Goal: Task Accomplishment & Management: Use online tool/utility

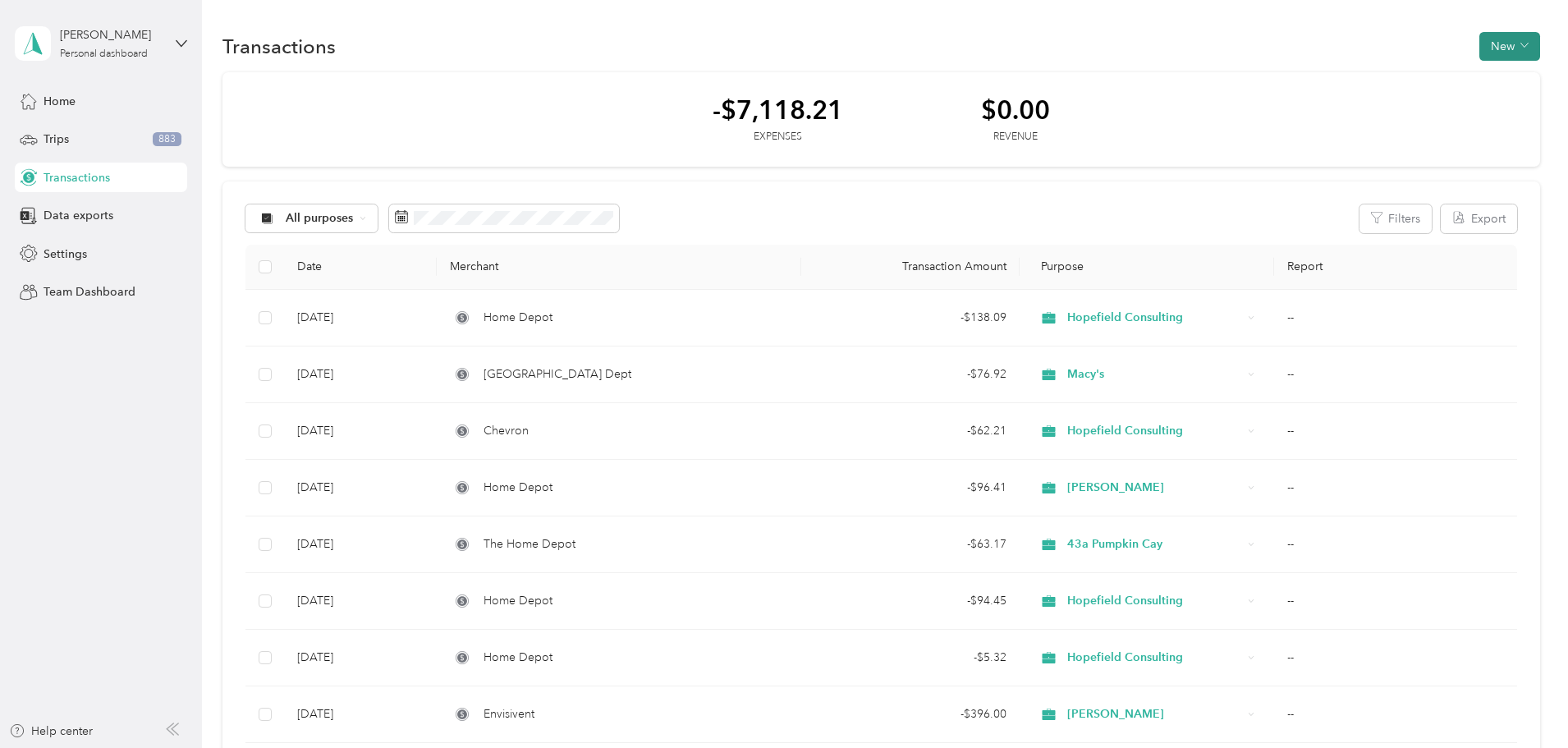
click at [1480, 48] on button "New" at bounding box center [1510, 46] width 61 height 29
click at [1365, 78] on div "Expense" at bounding box center [1384, 78] width 63 height 17
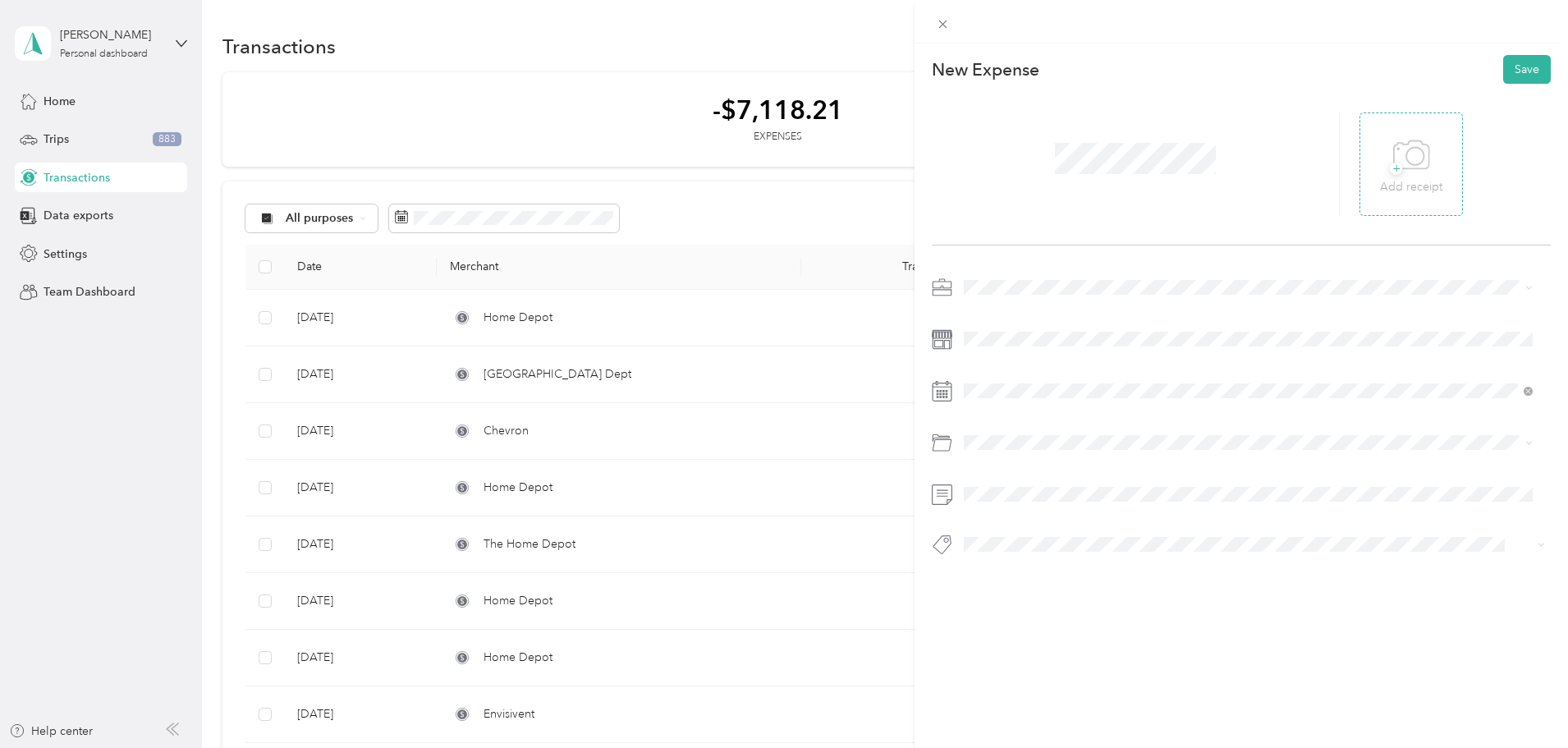
click at [1381, 169] on div "+ Add receipt" at bounding box center [1412, 164] width 63 height 64
click at [998, 480] on div "[PERSON_NAME]" at bounding box center [1248, 488] width 557 height 17
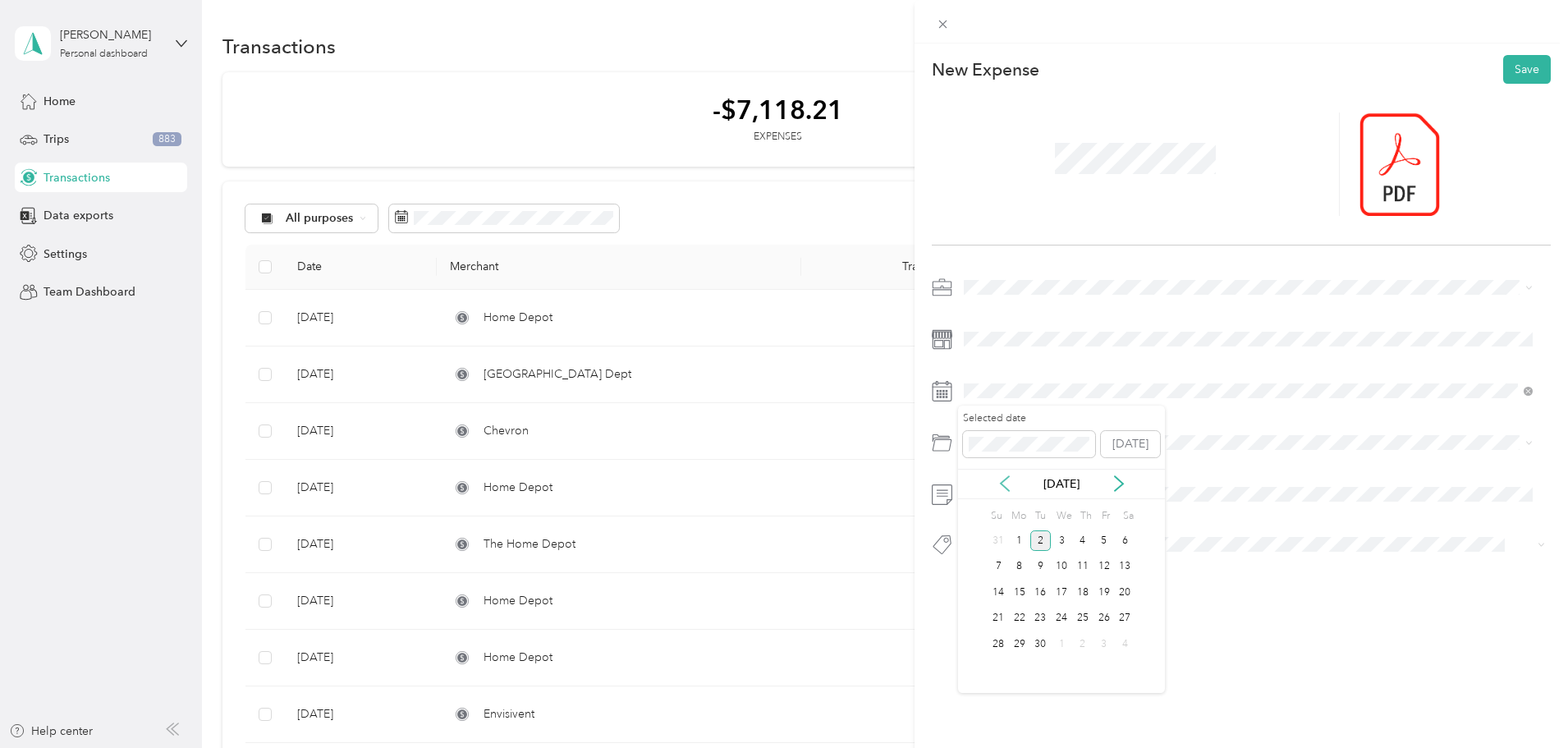
click at [1008, 476] on icon at bounding box center [1005, 484] width 17 height 17
click at [1101, 642] on div "29" at bounding box center [1104, 644] width 21 height 21
click at [995, 655] on span "Supplies" at bounding box center [992, 660] width 45 height 14
click at [979, 552] on span at bounding box center [1240, 544] width 565 height 17
click at [1009, 481] on button "Mc-9284" at bounding box center [1001, 476] width 64 height 21
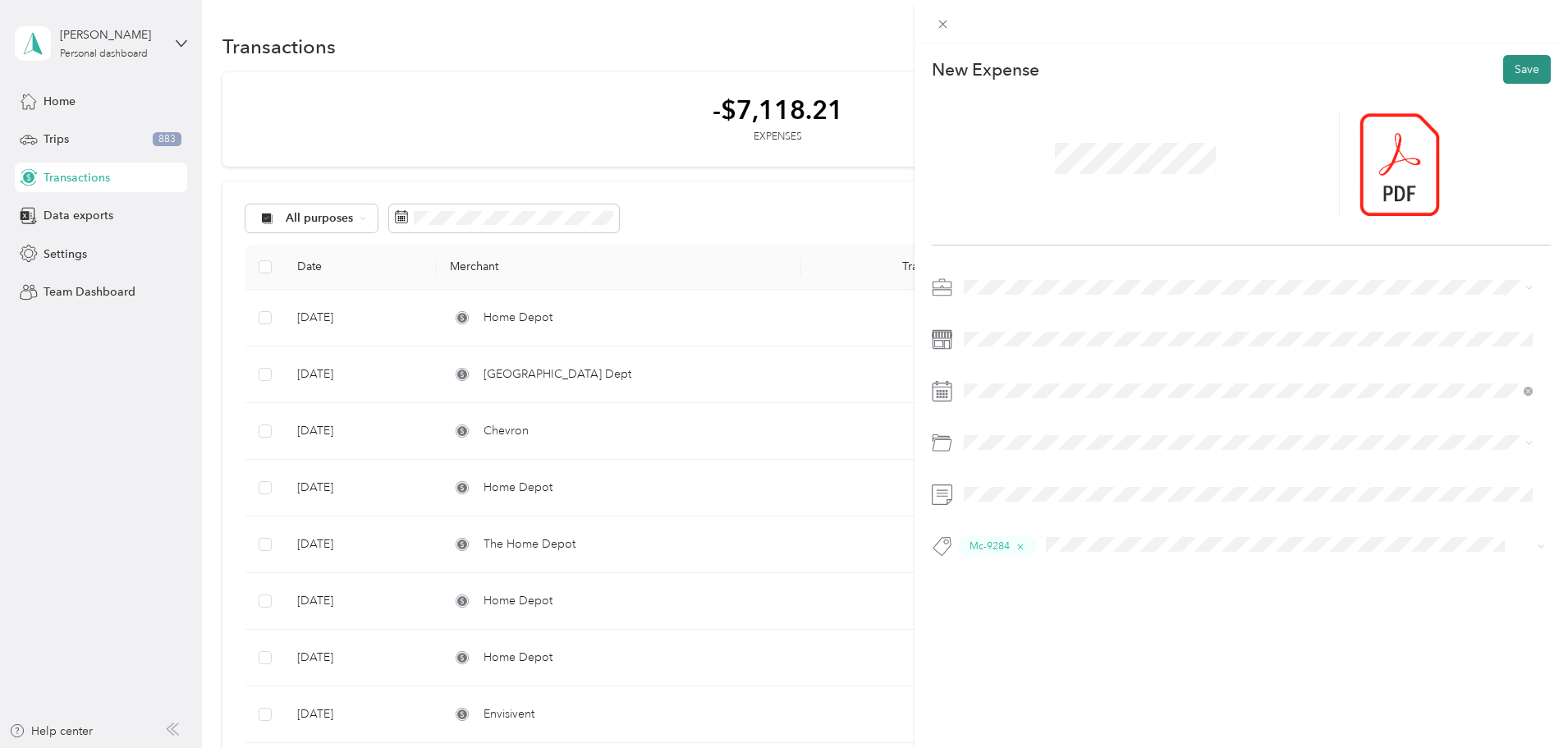
click at [1518, 73] on button "Save" at bounding box center [1528, 69] width 48 height 29
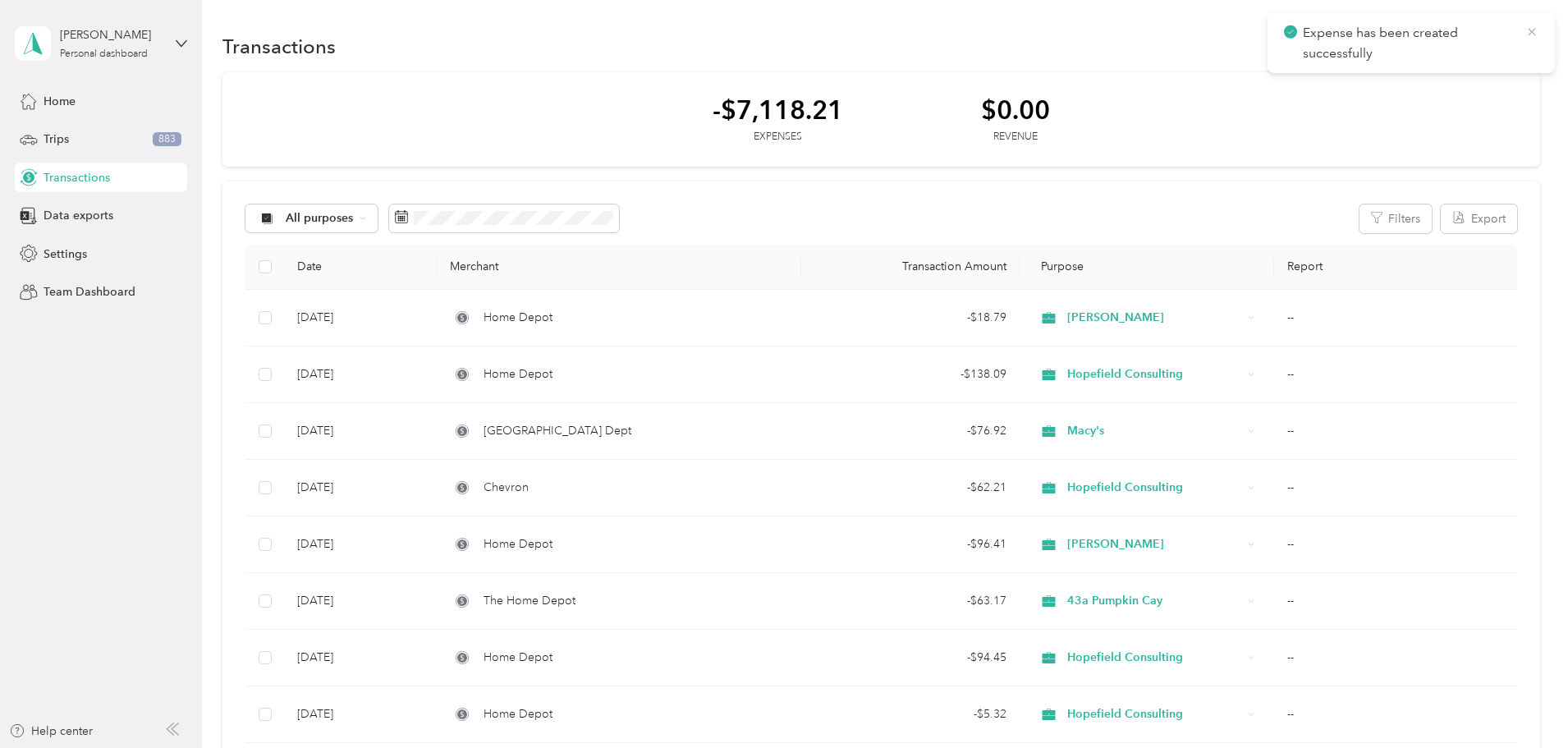
click at [1536, 36] on icon at bounding box center [1532, 32] width 13 height 15
